Goal: Navigation & Orientation: Find specific page/section

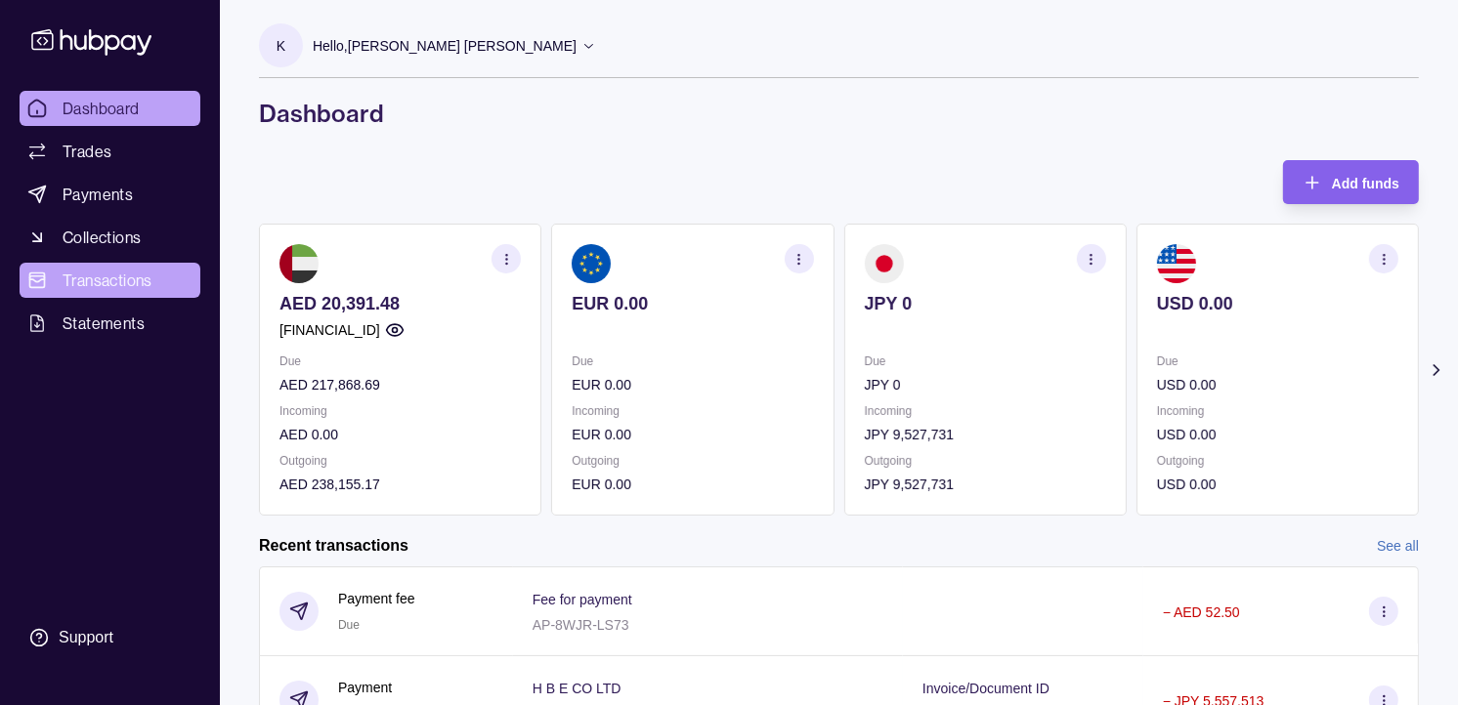
click at [108, 274] on span "Transactions" at bounding box center [108, 280] width 90 height 23
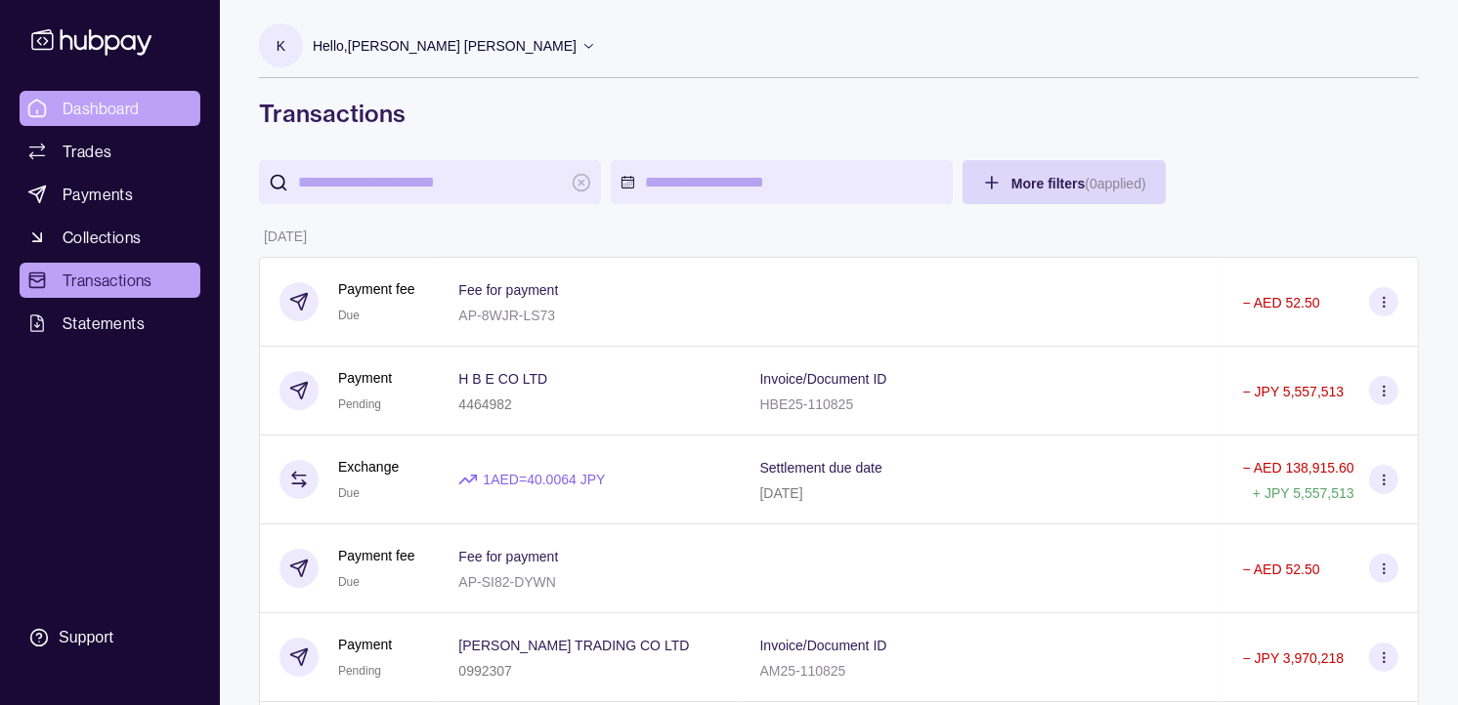
click at [76, 104] on span "Dashboard" at bounding box center [101, 108] width 77 height 23
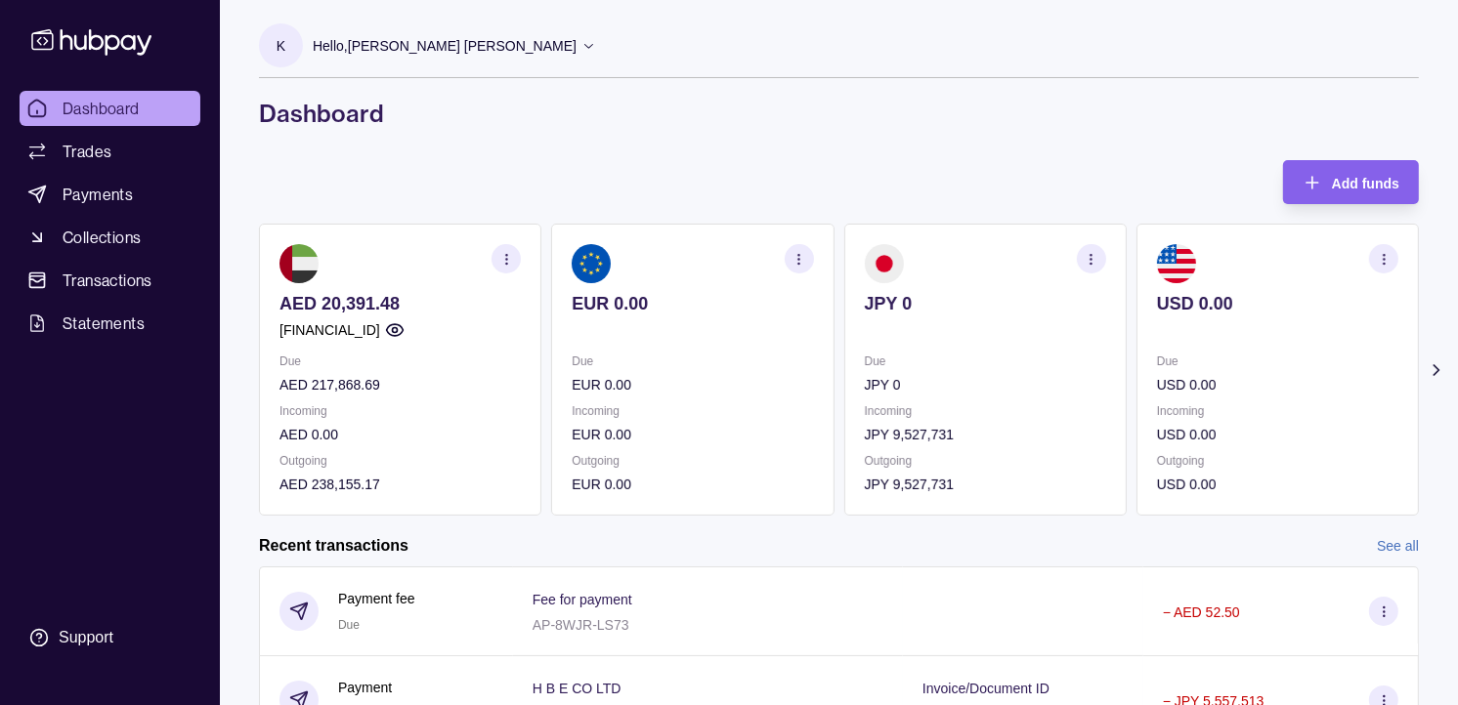
click at [431, 36] on p "Hello, [PERSON_NAME] [PERSON_NAME]" at bounding box center [445, 45] width 264 height 21
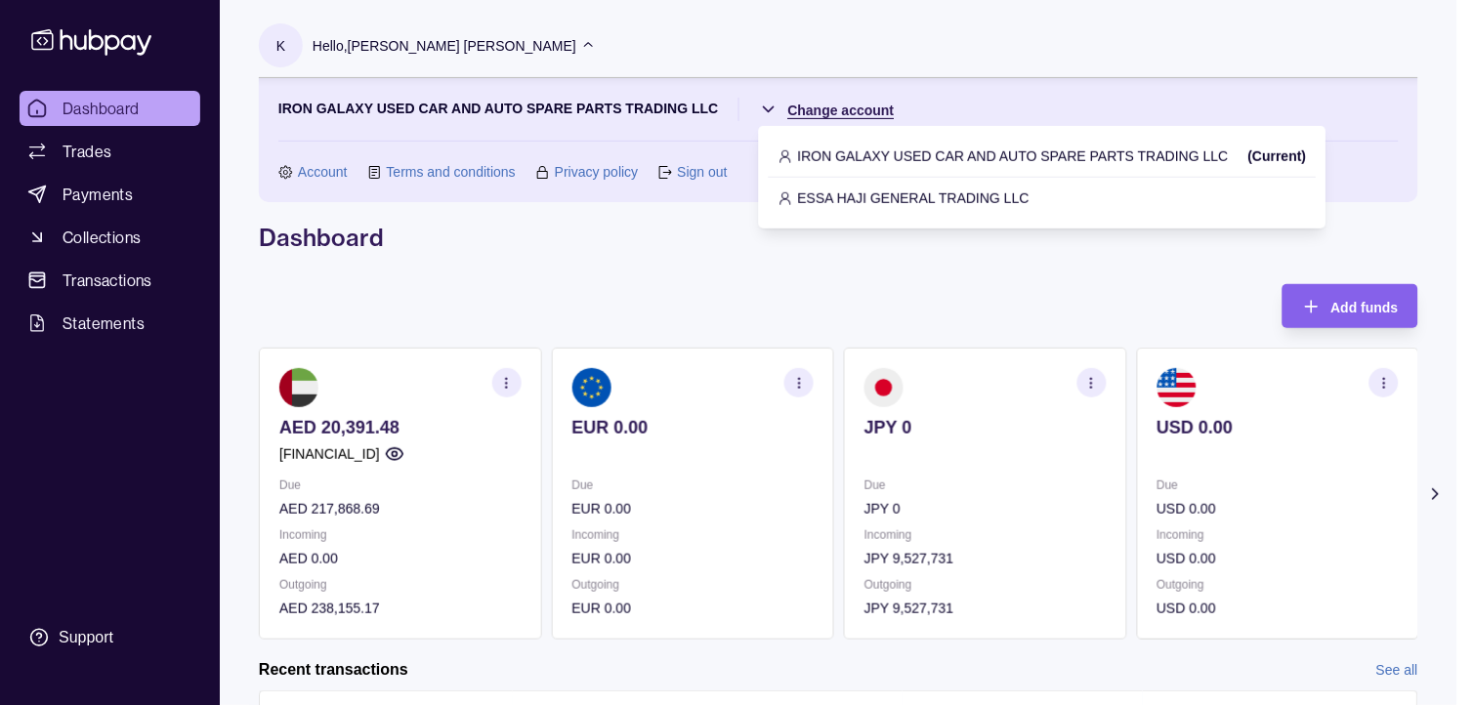
click at [818, 114] on html "Dashboard Trades Payments Collections Transactions Statements Support K Hello, …" at bounding box center [736, 599] width 1473 height 1199
click at [814, 195] on p "ESSA HAJI GENERAL TRADING LLC" at bounding box center [914, 198] width 232 height 21
